Goal: Task Accomplishment & Management: Use online tool/utility

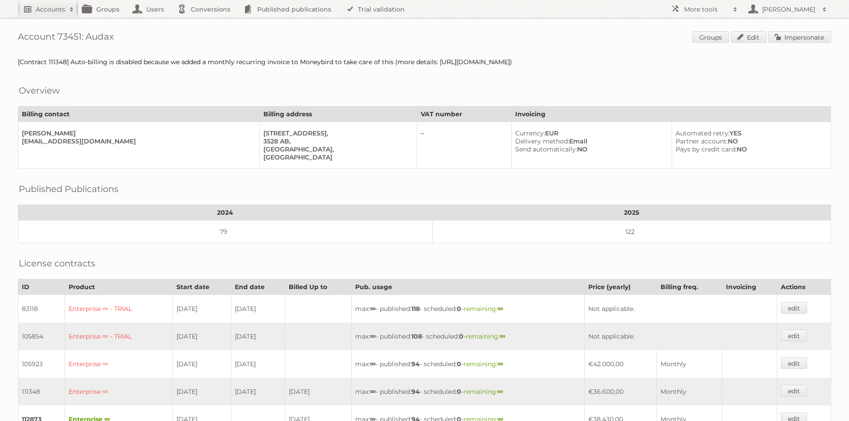
click at [34, 13] on link "Accounts" at bounding box center [48, 9] width 61 height 18
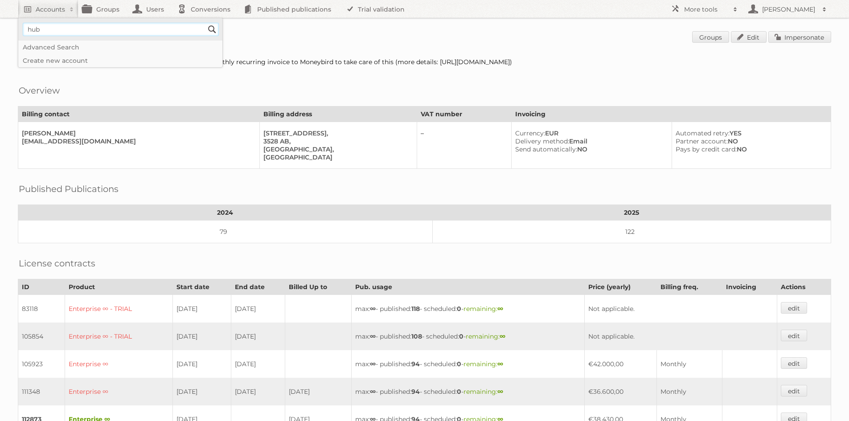
type input"] "hubo belgie"
click at [205, 23] on input "Search" at bounding box center [211, 29] width 13 height 13
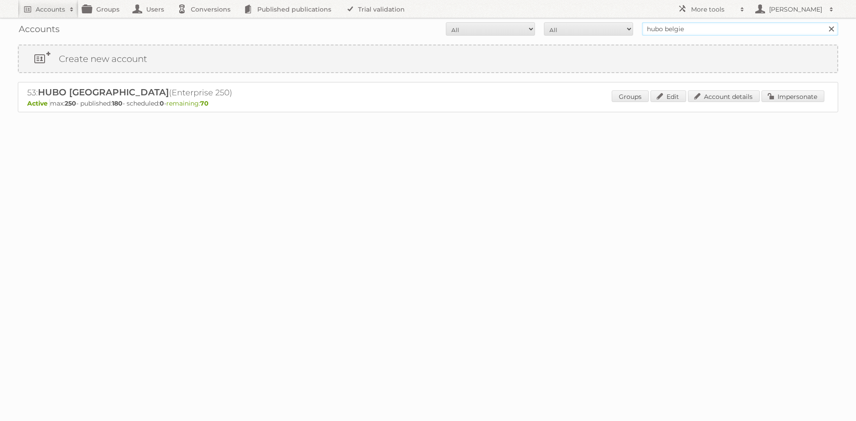
click at [674, 31] on input "hubo belgie" at bounding box center [740, 28] width 196 height 13
click at [798, 99] on link "Impersonate" at bounding box center [792, 96] width 63 height 12
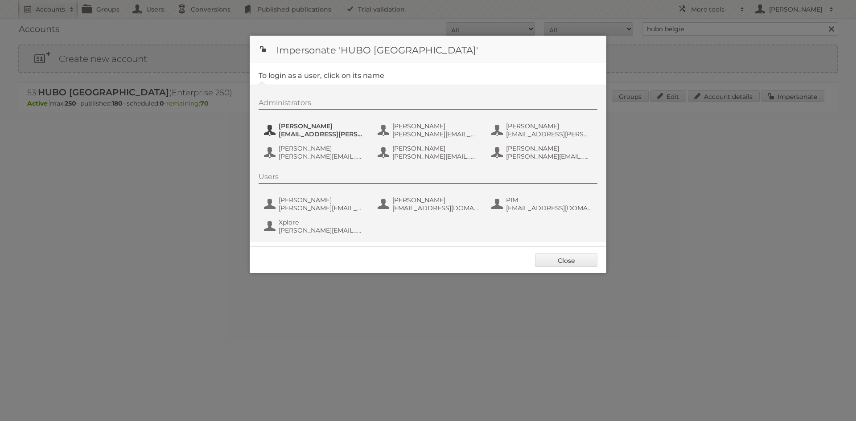
click at [327, 131] on span "eline.jacobs@hubo.be" at bounding box center [322, 134] width 86 height 8
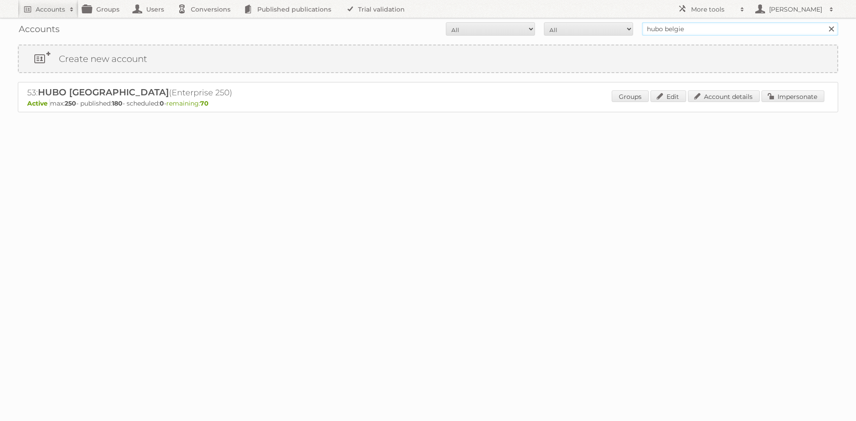
click at [662, 25] on input "hubo belgie" at bounding box center [740, 28] width 196 height 13
type input "as watson"
click at [824, 22] on input "Search" at bounding box center [830, 28] width 13 height 13
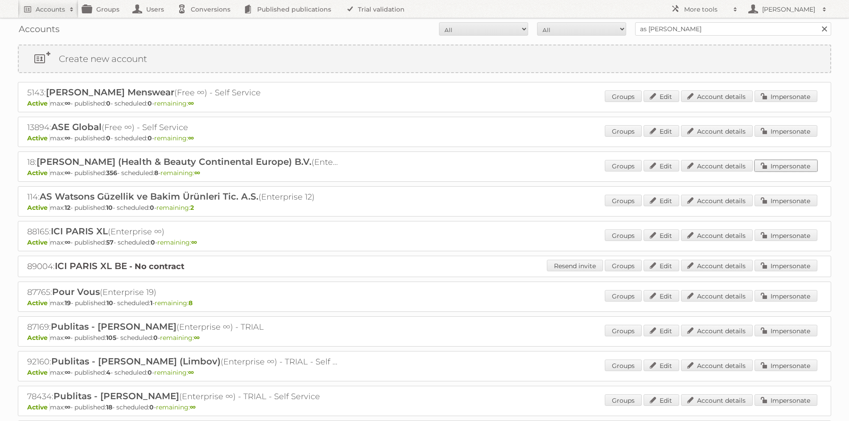
click at [803, 168] on link "Impersonate" at bounding box center [785, 166] width 63 height 12
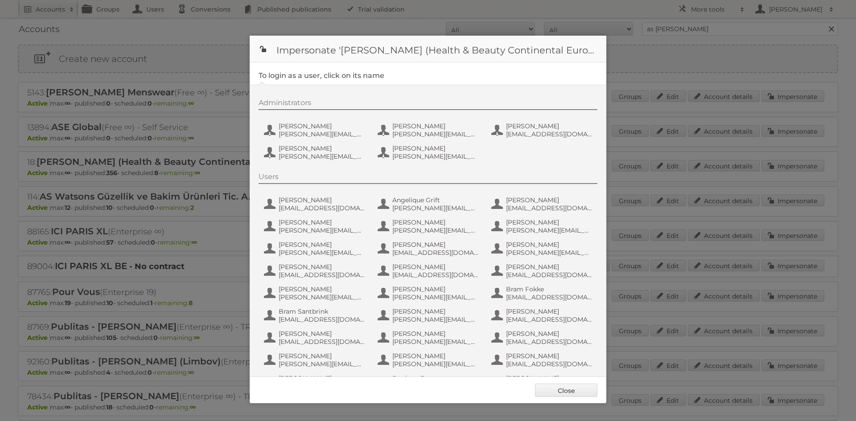
click at [287, 119] on div "Administrators Etienne Nauta e.nauta@nl.aswatson.com Jeroen Verploegen j.verplo…" at bounding box center [432, 130] width 348 height 65
click at [305, 132] on span "e.nauta@nl.aswatson.com" at bounding box center [322, 134] width 86 height 8
